Goal: Task Accomplishment & Management: Manage account settings

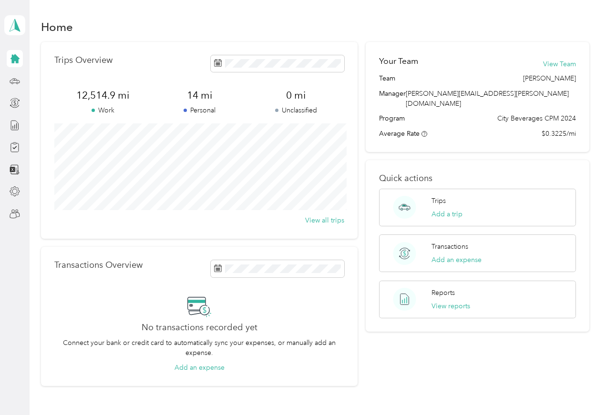
click at [17, 148] on icon at bounding box center [15, 147] width 10 height 10
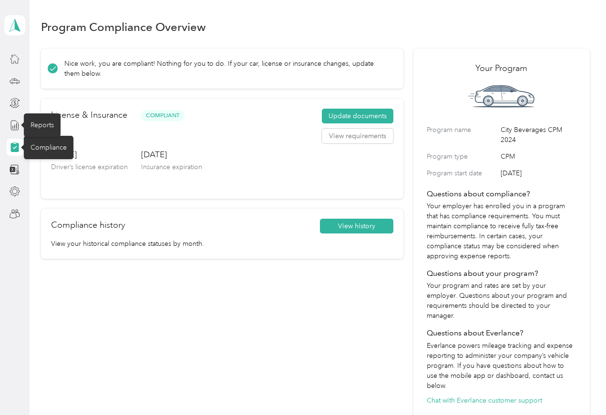
click at [31, 122] on div "Reports" at bounding box center [42, 124] width 37 height 23
click at [10, 126] on icon at bounding box center [15, 125] width 10 height 10
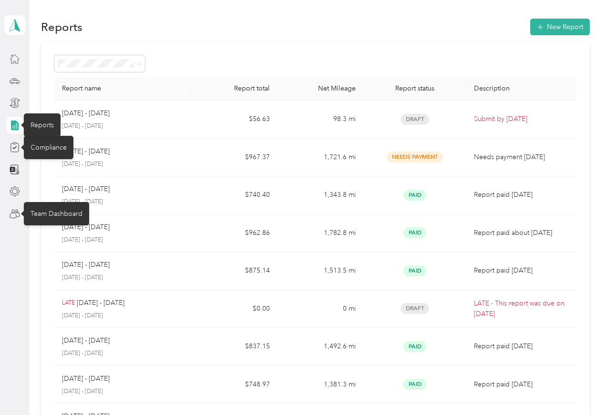
click at [38, 213] on div "Team Dashboard" at bounding box center [56, 213] width 65 height 23
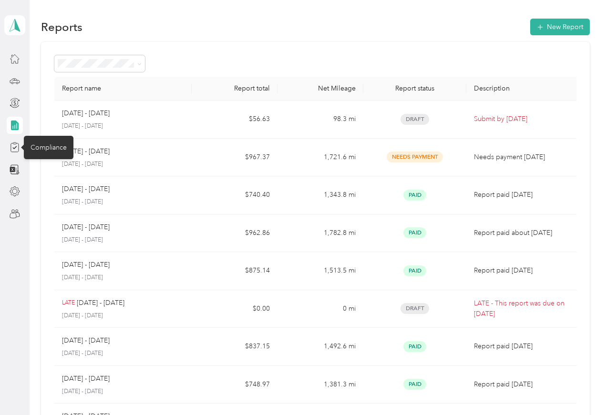
click at [33, 122] on div "Reports" at bounding box center [42, 124] width 37 height 23
click at [36, 145] on div "Compliance" at bounding box center [49, 147] width 50 height 23
click at [17, 122] on icon at bounding box center [15, 125] width 10 height 10
click at [10, 126] on icon at bounding box center [15, 125] width 10 height 10
click at [7, 61] on div at bounding box center [15, 58] width 16 height 17
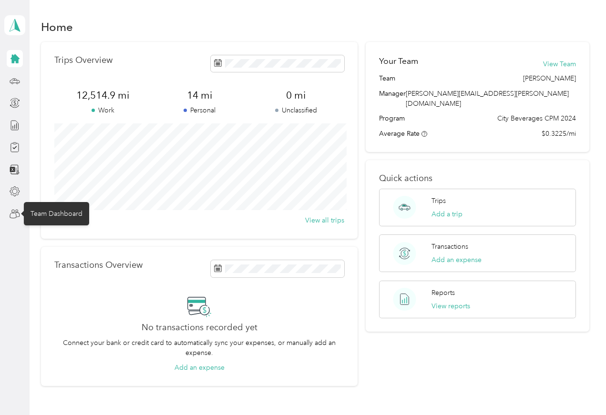
click at [41, 217] on div "Team Dashboard" at bounding box center [56, 213] width 65 height 23
click at [44, 209] on div "Team Dashboard" at bounding box center [56, 213] width 65 height 23
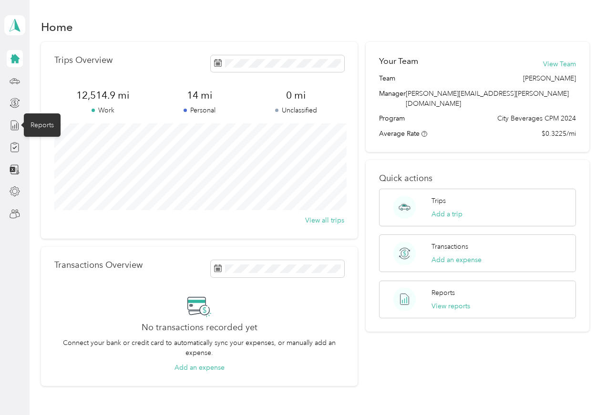
click at [45, 126] on div "Reports" at bounding box center [42, 124] width 37 height 23
click at [41, 125] on div "Reports" at bounding box center [42, 124] width 37 height 23
click at [41, 124] on div "Reports" at bounding box center [42, 124] width 37 height 23
click at [43, 129] on div "Reports" at bounding box center [42, 124] width 37 height 23
click at [19, 124] on icon at bounding box center [15, 125] width 10 height 10
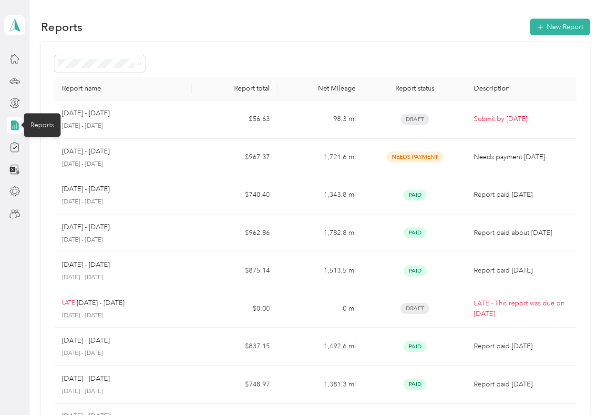
click at [19, 124] on icon at bounding box center [15, 125] width 8 height 10
click at [35, 57] on div "Home" at bounding box center [40, 58] width 32 height 23
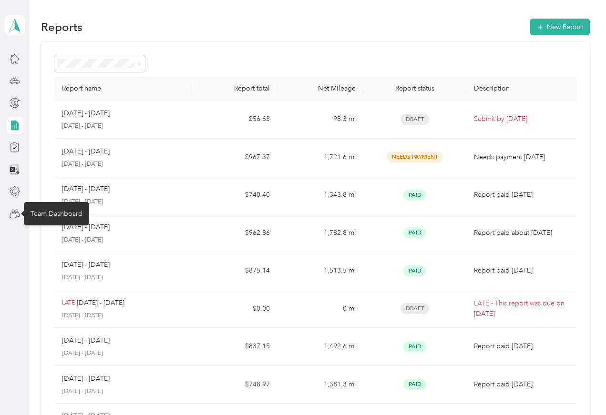
click at [34, 217] on div "Team Dashboard" at bounding box center [56, 213] width 65 height 23
click at [20, 127] on icon at bounding box center [15, 125] width 10 height 10
click at [15, 128] on icon at bounding box center [15, 125] width 8 height 10
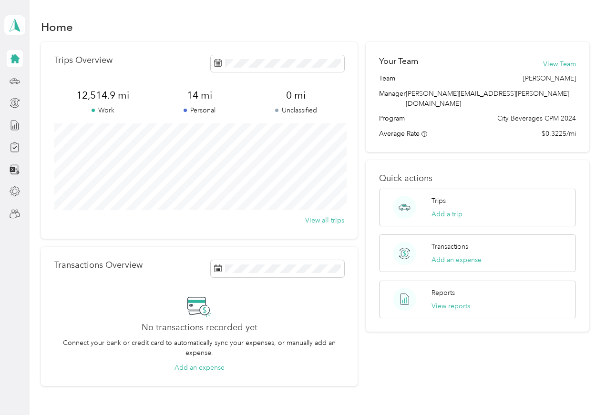
click at [12, 62] on icon at bounding box center [14, 58] width 9 height 9
click at [7, 62] on div at bounding box center [15, 58] width 16 height 17
click at [17, 27] on polygon at bounding box center [17, 25] width 5 height 12
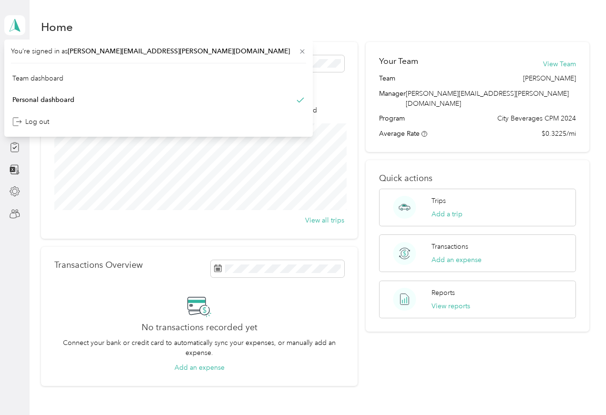
click at [59, 82] on div "Team dashboard" at bounding box center [37, 78] width 51 height 10
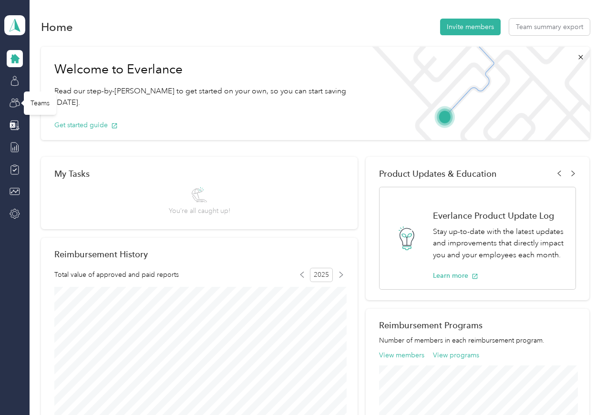
click at [37, 106] on div "Teams" at bounding box center [40, 103] width 32 height 23
click at [33, 107] on div "Teams" at bounding box center [40, 103] width 32 height 23
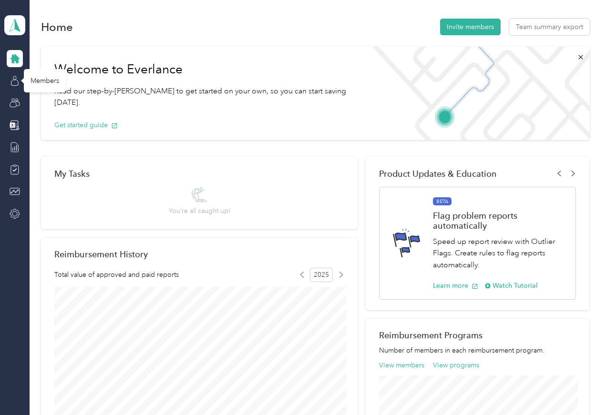
click at [42, 80] on div "Members" at bounding box center [45, 80] width 42 height 23
click at [48, 84] on div "Members" at bounding box center [45, 80] width 42 height 23
click at [44, 81] on div "Members" at bounding box center [45, 80] width 42 height 23
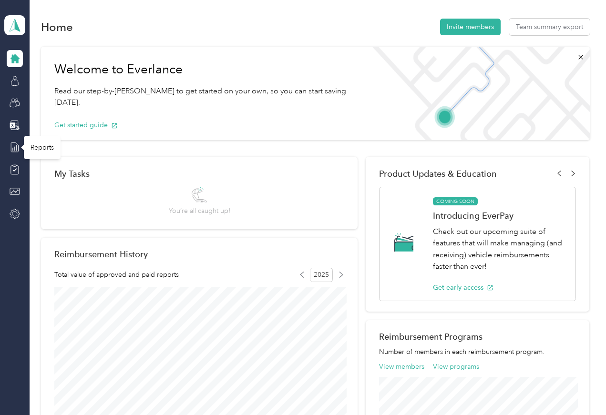
click at [44, 152] on div "Reports" at bounding box center [42, 147] width 37 height 23
click at [7, 84] on div at bounding box center [15, 80] width 16 height 17
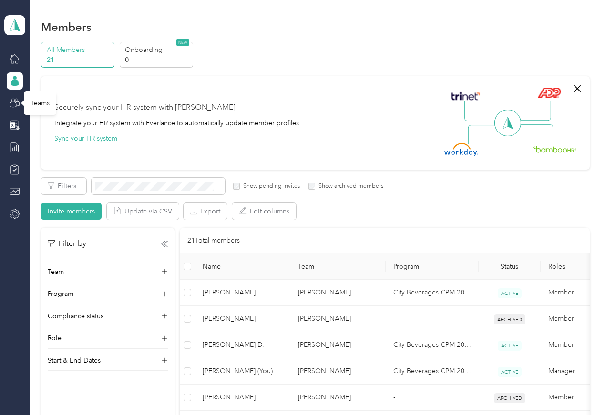
click at [38, 106] on div "Teams" at bounding box center [40, 103] width 32 height 23
click at [41, 106] on div "Teams" at bounding box center [40, 103] width 32 height 23
click at [39, 148] on div "Reports" at bounding box center [42, 147] width 37 height 23
click at [38, 101] on div "Teams" at bounding box center [40, 103] width 32 height 23
click at [18, 79] on icon at bounding box center [15, 81] width 10 height 10
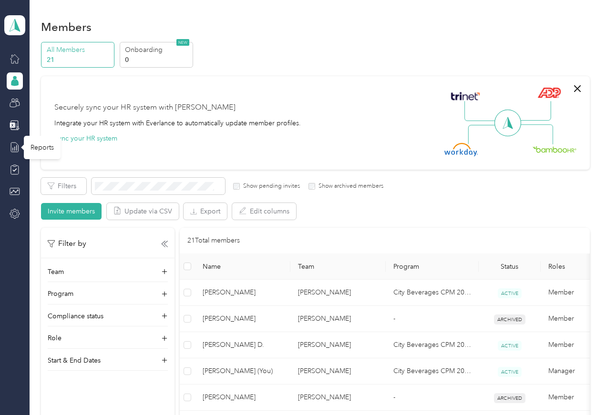
click at [43, 149] on div "Reports" at bounding box center [42, 147] width 37 height 23
click at [39, 147] on div "Reports" at bounding box center [42, 147] width 37 height 23
click at [13, 85] on icon at bounding box center [15, 82] width 8 height 7
click at [12, 62] on icon at bounding box center [15, 58] width 10 height 10
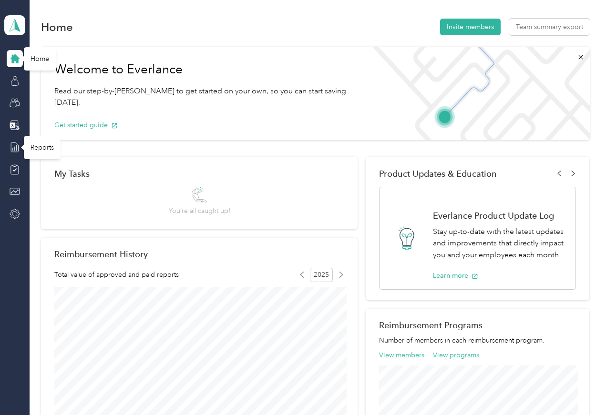
click at [40, 154] on div "Reports" at bounding box center [42, 147] width 37 height 23
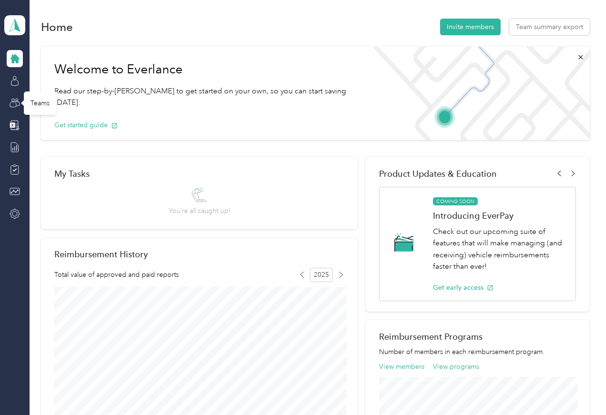
click at [35, 106] on div "Teams" at bounding box center [40, 103] width 32 height 23
click at [43, 83] on div "Members" at bounding box center [45, 80] width 42 height 23
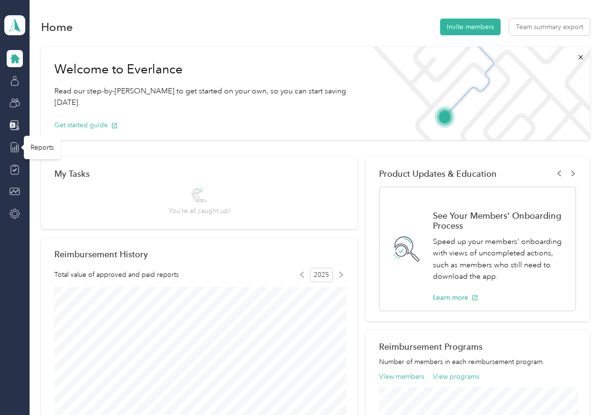
click at [42, 150] on div "Reports" at bounding box center [42, 147] width 37 height 23
click at [38, 153] on div "Reports" at bounding box center [42, 147] width 37 height 23
click at [33, 156] on div "Reports" at bounding box center [42, 147] width 37 height 23
click at [31, 155] on div "Reports" at bounding box center [42, 147] width 37 height 23
click at [19, 63] on icon at bounding box center [15, 58] width 10 height 10
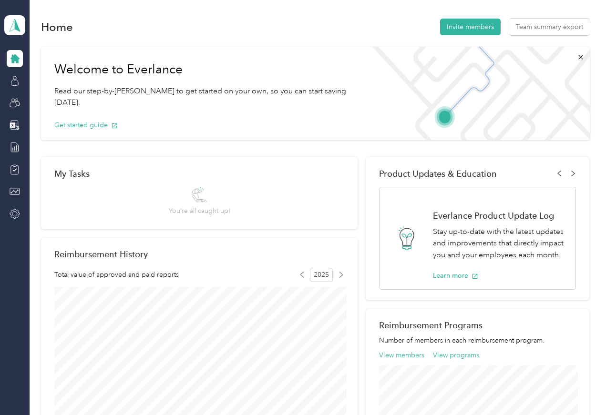
click at [9, 90] on div at bounding box center [15, 136] width 16 height 173
click at [10, 92] on div at bounding box center [15, 136] width 16 height 173
click at [10, 61] on icon at bounding box center [15, 58] width 10 height 10
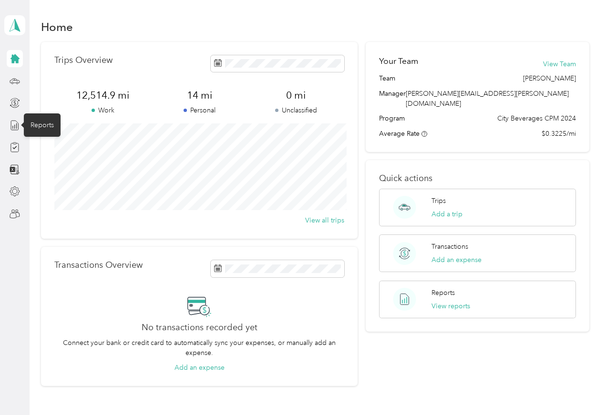
click at [34, 130] on div "Reports" at bounding box center [42, 124] width 37 height 23
click at [7, 215] on div at bounding box center [15, 214] width 16 height 17
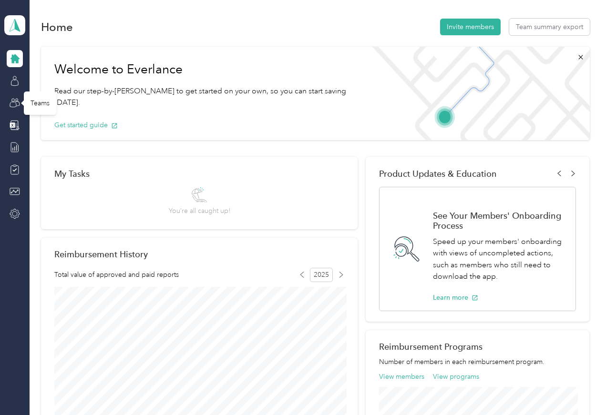
click at [37, 107] on div "Teams" at bounding box center [40, 103] width 32 height 23
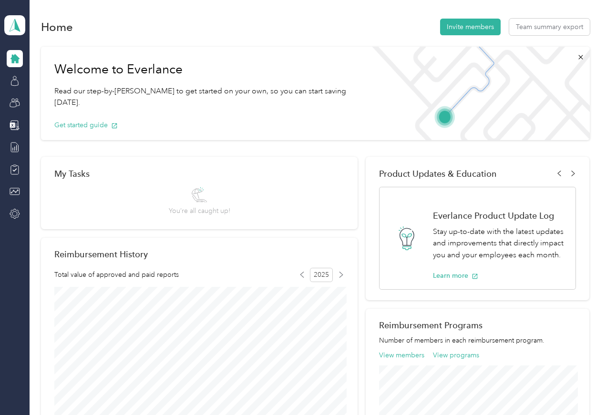
click at [538, 102] on img at bounding box center [476, 93] width 226 height 93
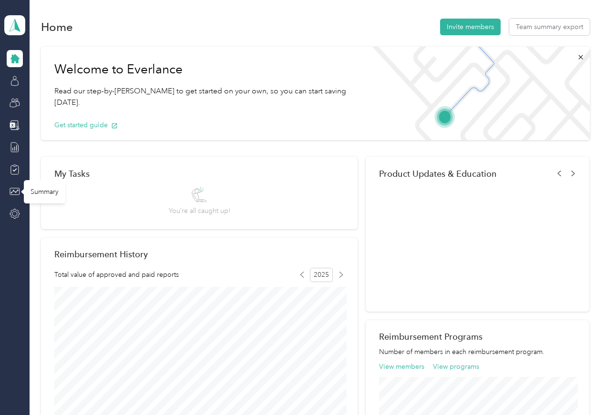
click at [42, 193] on div "Summary" at bounding box center [44, 191] width 41 height 23
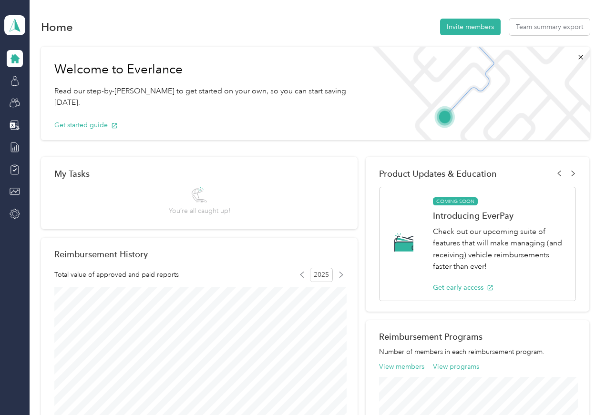
click at [10, 58] on icon at bounding box center [15, 58] width 10 height 10
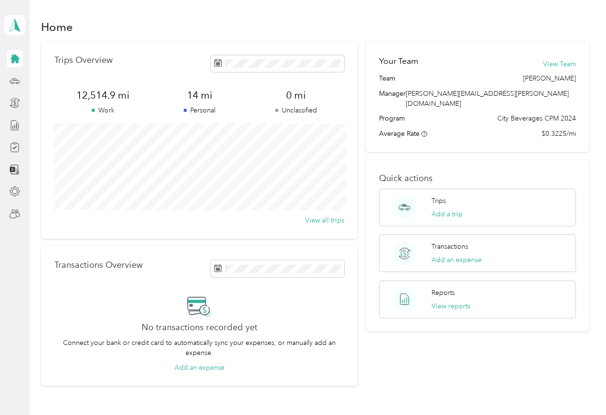
click at [73, 62] on p "Trips Overview" at bounding box center [83, 60] width 58 height 10
click at [43, 126] on div "Reports" at bounding box center [42, 124] width 37 height 23
click at [47, 129] on div "Reports" at bounding box center [42, 124] width 37 height 23
click at [45, 128] on div "Reports" at bounding box center [42, 124] width 37 height 23
click at [18, 58] on icon at bounding box center [14, 58] width 9 height 9
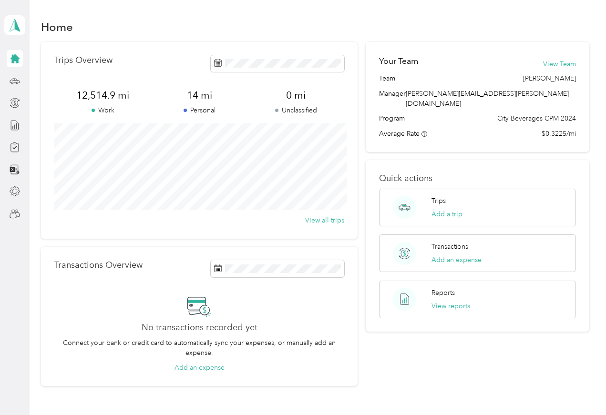
click at [17, 58] on icon at bounding box center [14, 58] width 9 height 9
click at [13, 271] on aside "Robert M. Michalko Personal dashboard" at bounding box center [15, 207] width 30 height 415
click at [512, 291] on div "Reports View reports" at bounding box center [477, 300] width 197 height 38
click at [513, 291] on div "Reports View reports" at bounding box center [477, 300] width 197 height 38
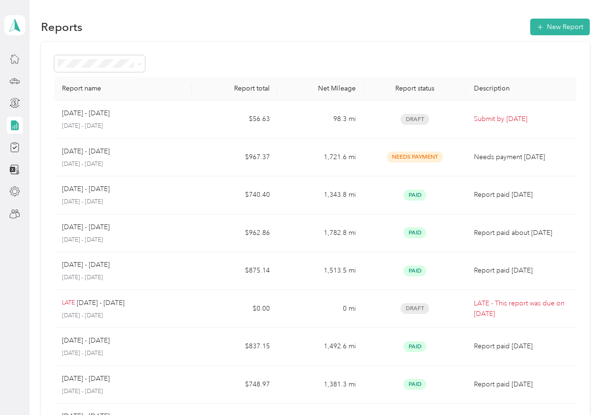
click at [140, 63] on icon at bounding box center [139, 64] width 4 height 4
click at [69, 116] on span "Needs approval" at bounding box center [85, 115] width 49 height 8
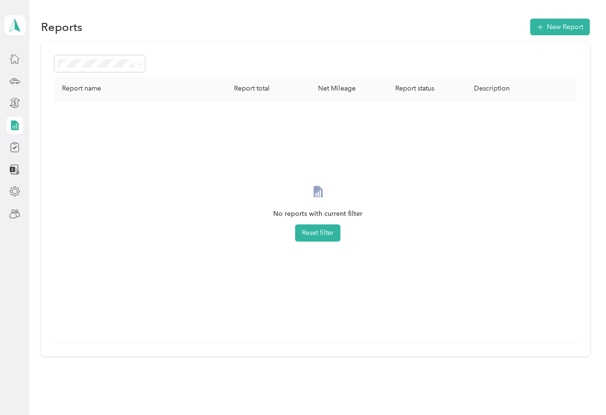
click at [141, 65] on icon at bounding box center [139, 64] width 4 height 4
click at [69, 152] on span "Approved" at bounding box center [76, 148] width 31 height 8
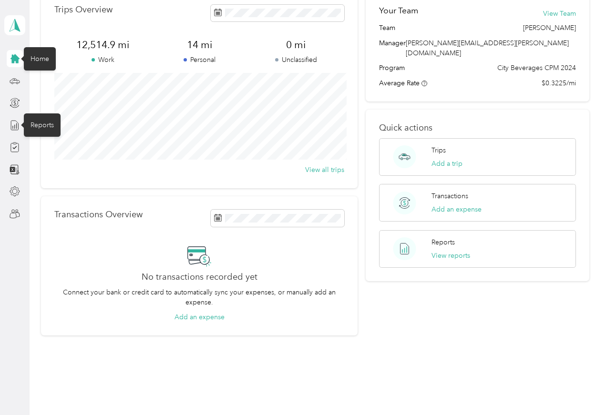
click at [39, 126] on div "Reports" at bounding box center [42, 124] width 37 height 23
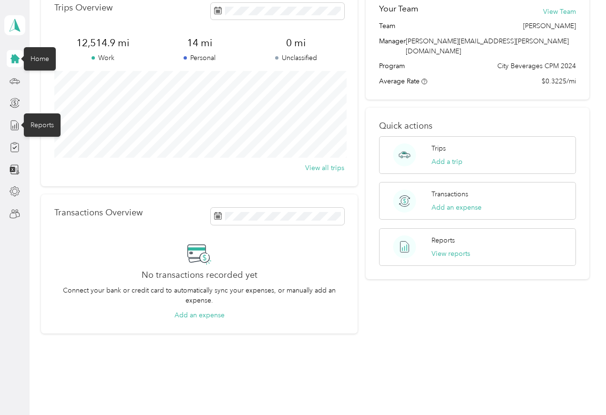
click at [37, 135] on div "Reports" at bounding box center [42, 124] width 37 height 23
click at [24, 123] on div "Reports" at bounding box center [42, 120] width 37 height 23
click at [24, 123] on div at bounding box center [24, 121] width 6 height 6
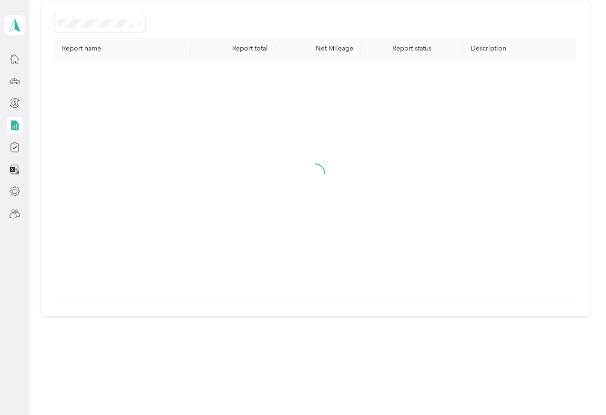
scroll to position [24, 0]
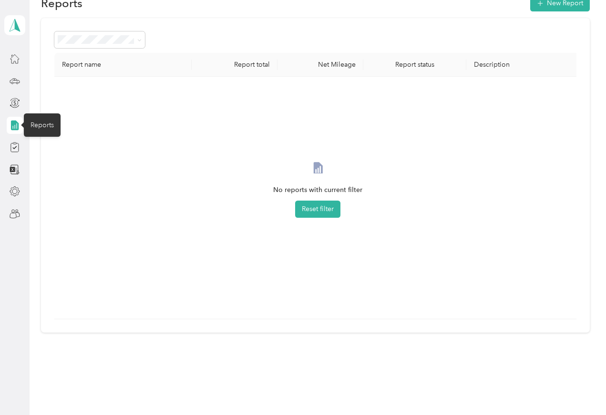
click at [29, 124] on div "Reports" at bounding box center [42, 124] width 37 height 23
click at [28, 129] on div "Reports" at bounding box center [42, 124] width 37 height 23
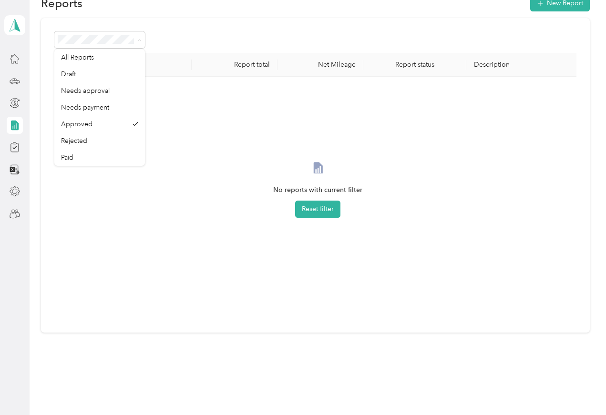
click at [73, 59] on span "All Reports" at bounding box center [77, 57] width 33 height 8
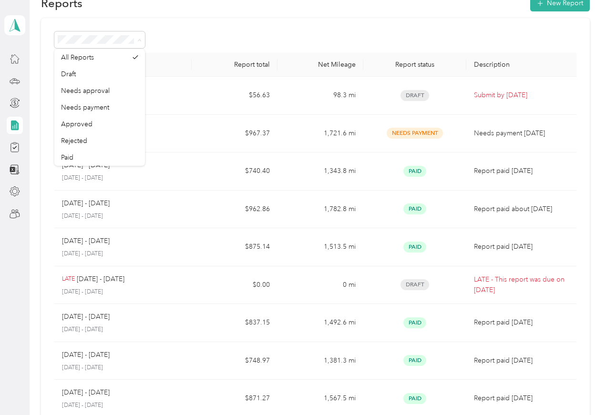
click at [64, 146] on div "Rejected" at bounding box center [99, 141] width 77 height 10
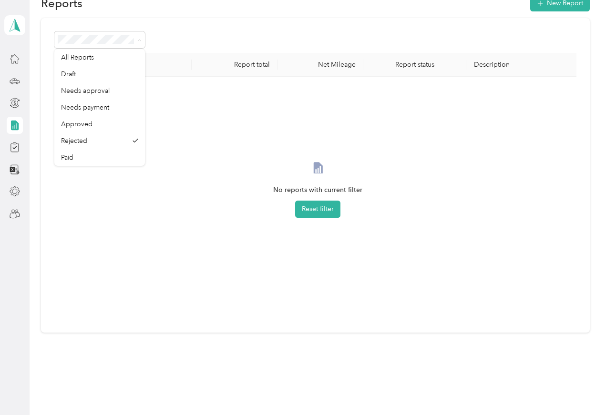
click at [7, 62] on div at bounding box center [15, 58] width 16 height 17
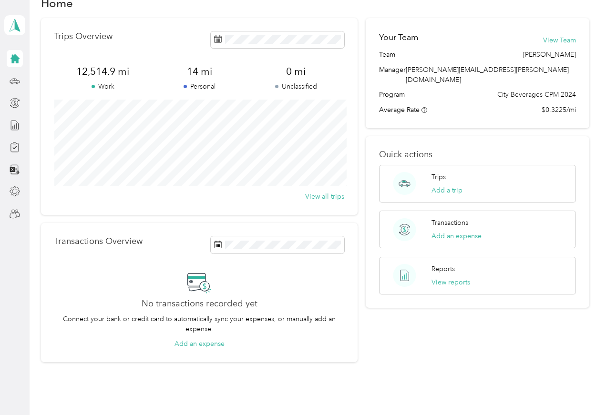
click at [7, 58] on div at bounding box center [15, 58] width 16 height 17
click at [7, 65] on div at bounding box center [15, 58] width 16 height 17
click at [13, 68] on div at bounding box center [15, 136] width 16 height 173
click at [571, 36] on button "View Team" at bounding box center [559, 40] width 33 height 10
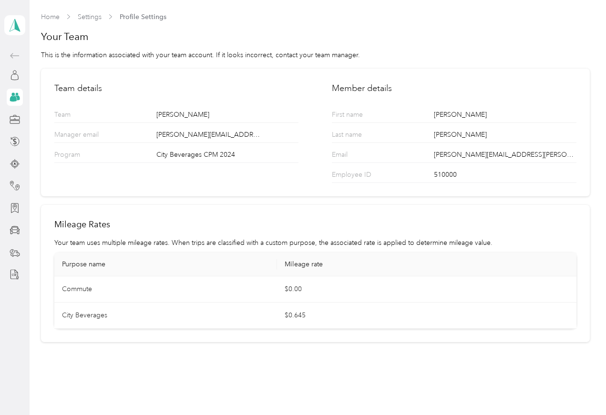
click at [13, 98] on icon at bounding box center [13, 99] width 7 height 6
click at [10, 99] on icon at bounding box center [15, 97] width 10 height 10
click at [7, 96] on div at bounding box center [15, 97] width 16 height 17
click at [10, 77] on icon at bounding box center [15, 75] width 10 height 10
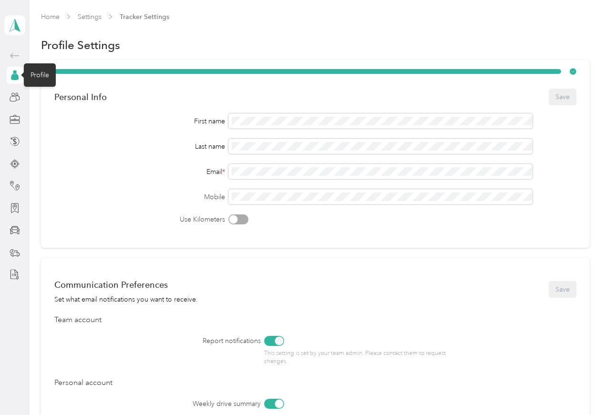
click at [7, 103] on div at bounding box center [15, 97] width 16 height 17
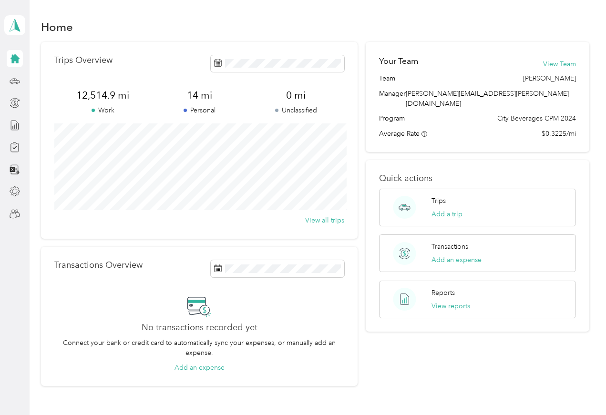
click at [10, 62] on icon at bounding box center [15, 58] width 10 height 10
click at [12, 59] on icon at bounding box center [14, 58] width 9 height 9
click at [10, 60] on icon at bounding box center [15, 58] width 10 height 10
click at [12, 51] on div at bounding box center [15, 58] width 16 height 17
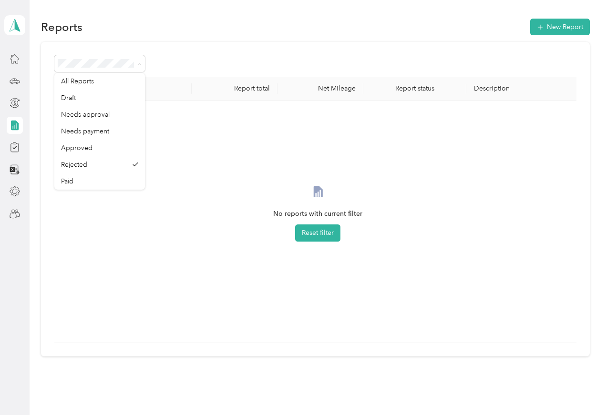
click at [50, 125] on div "Report name Report total Net Mileage Report status Description No reports with …" at bounding box center [315, 199] width 548 height 315
click at [52, 130] on div "Report name Report total Net Mileage Report status Description No reports with …" at bounding box center [315, 199] width 548 height 315
click at [141, 63] on icon at bounding box center [139, 64] width 3 height 2
click at [68, 135] on span "Needs payment" at bounding box center [85, 131] width 48 height 8
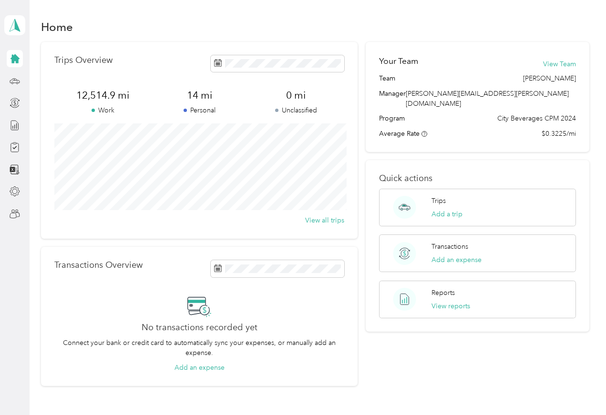
click at [10, 59] on icon at bounding box center [14, 58] width 9 height 9
click at [9, 131] on div at bounding box center [15, 125] width 16 height 17
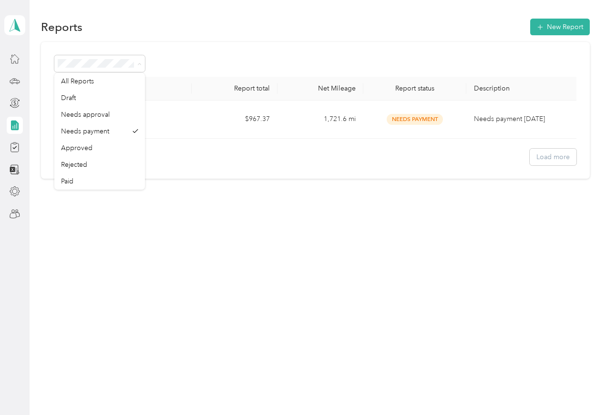
click at [72, 101] on span "Draft" at bounding box center [68, 98] width 15 height 8
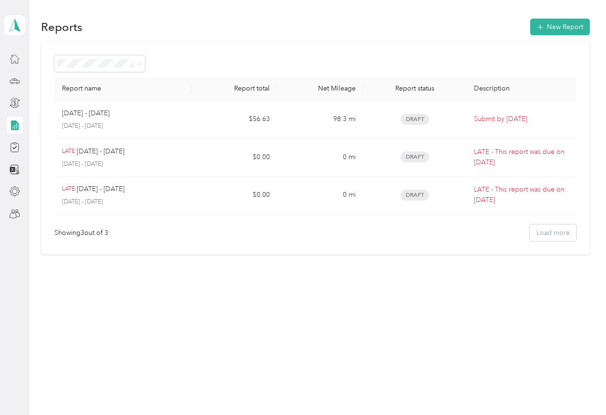
click at [138, 64] on icon at bounding box center [139, 64] width 4 height 4
click at [82, 80] on span "All Reports" at bounding box center [77, 81] width 33 height 8
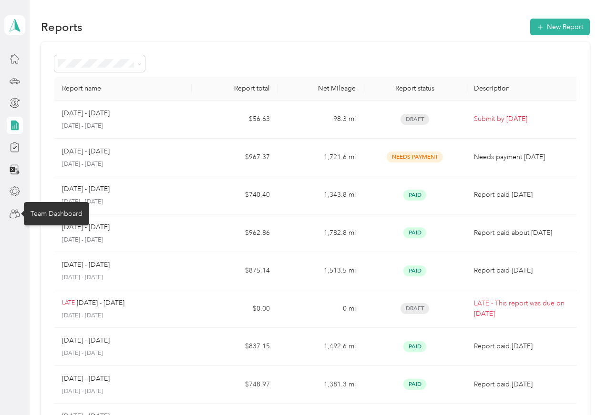
click at [51, 214] on div "Team Dashboard" at bounding box center [56, 213] width 65 height 23
click at [51, 213] on div "Team Dashboard" at bounding box center [56, 213] width 65 height 23
click at [17, 127] on icon at bounding box center [15, 125] width 10 height 10
click at [7, 123] on div at bounding box center [15, 125] width 16 height 17
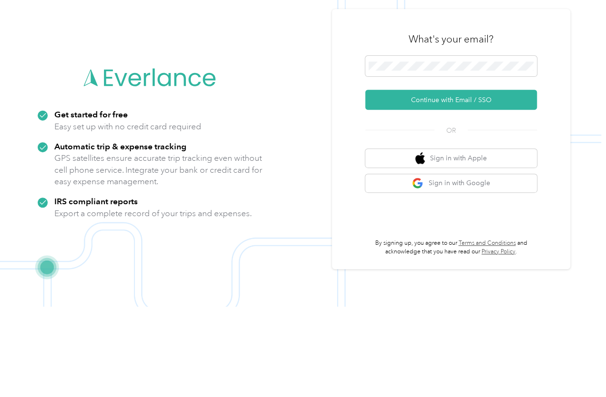
click at [396, 180] on button "Continue with Email / SSO" at bounding box center [451, 190] width 172 height 20
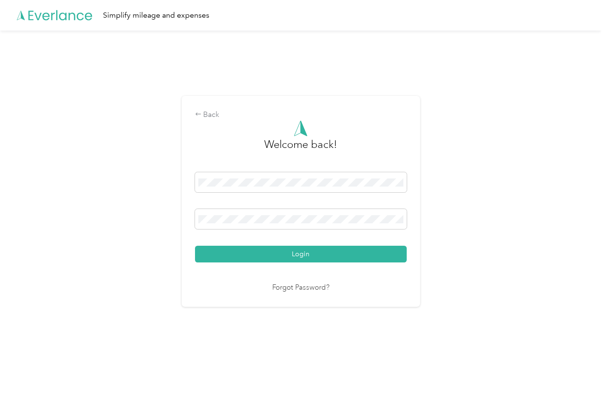
scroll to position [15, 0]
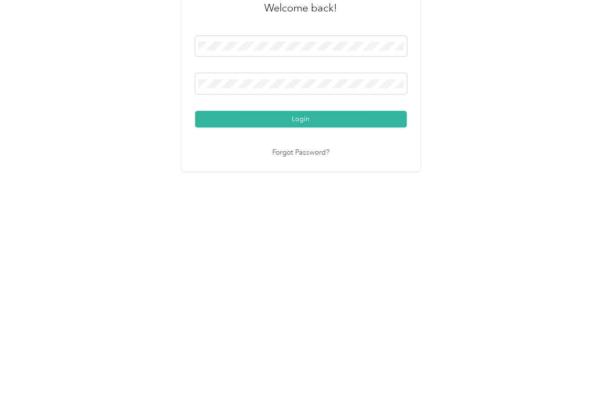
click at [283, 247] on button "Login" at bounding box center [301, 255] width 212 height 17
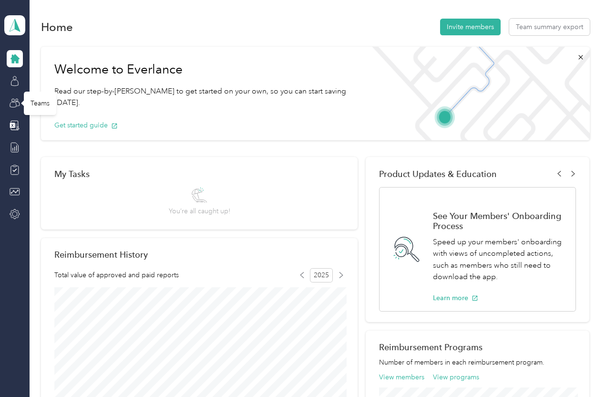
click at [33, 93] on div "Teams" at bounding box center [40, 103] width 32 height 23
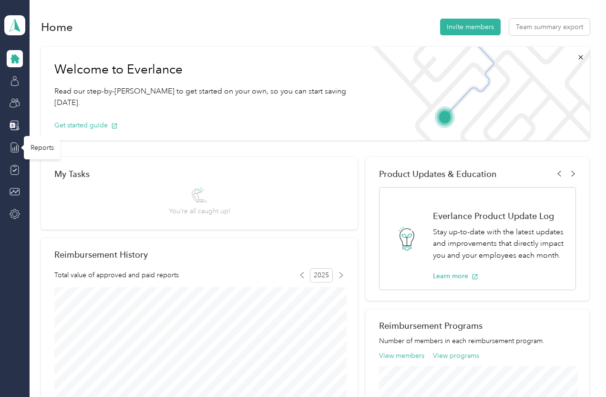
click at [38, 136] on div "Reports" at bounding box center [42, 147] width 37 height 23
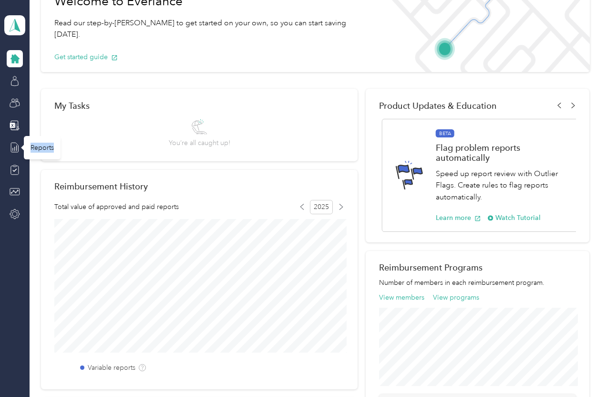
scroll to position [67, 0]
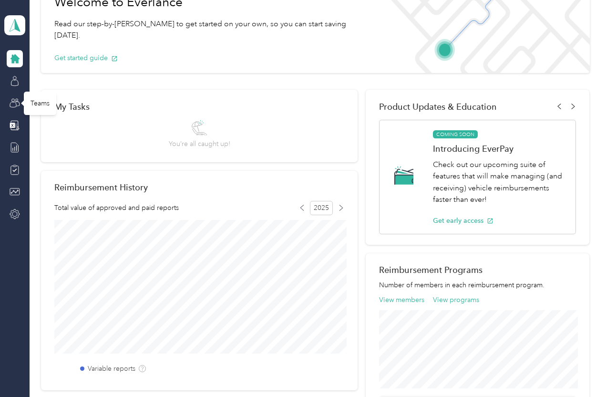
click at [37, 93] on div "Teams" at bounding box center [40, 103] width 32 height 23
click at [36, 92] on div "Teams" at bounding box center [40, 103] width 32 height 23
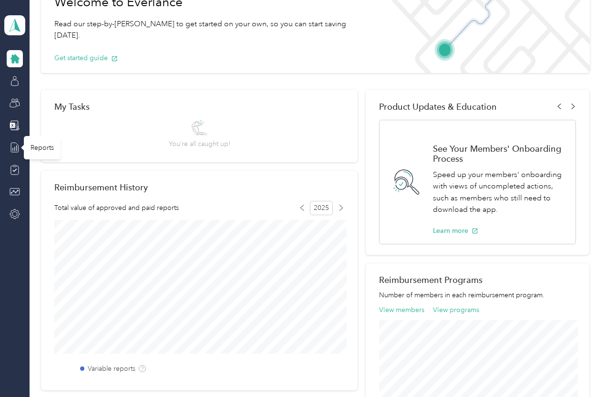
click at [41, 137] on div "Reports" at bounding box center [42, 147] width 37 height 23
click at [41, 138] on div "Reports" at bounding box center [42, 147] width 37 height 23
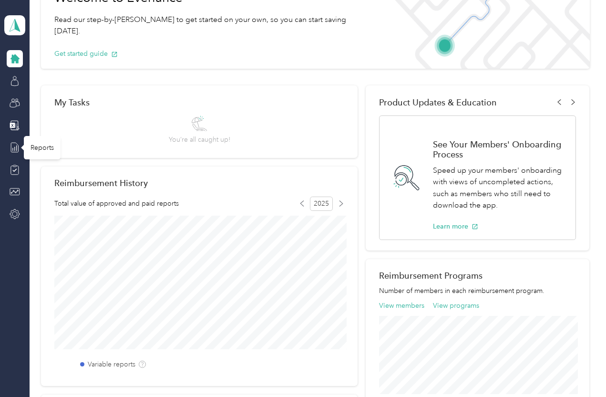
scroll to position [64, 0]
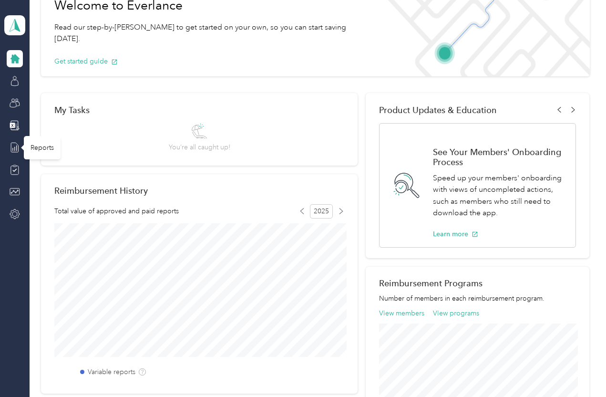
click at [28, 136] on div "Reports" at bounding box center [42, 147] width 37 height 23
click at [31, 140] on div "Reports" at bounding box center [42, 147] width 37 height 23
click at [13, 142] on icon at bounding box center [15, 147] width 10 height 10
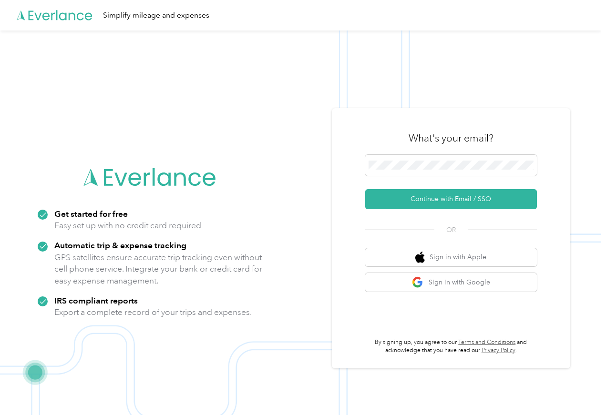
scroll to position [39, 0]
